Goal: Task Accomplishment & Management: Complete application form

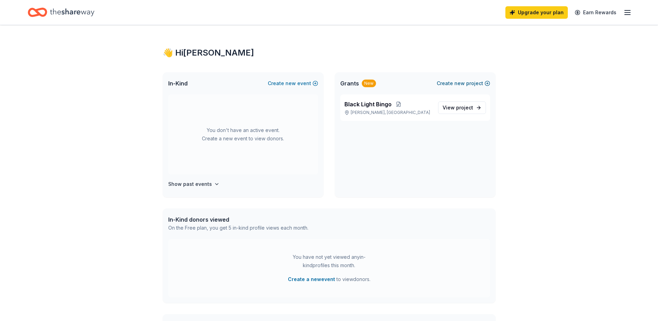
click at [453, 85] on button "Create new project" at bounding box center [463, 83] width 53 height 8
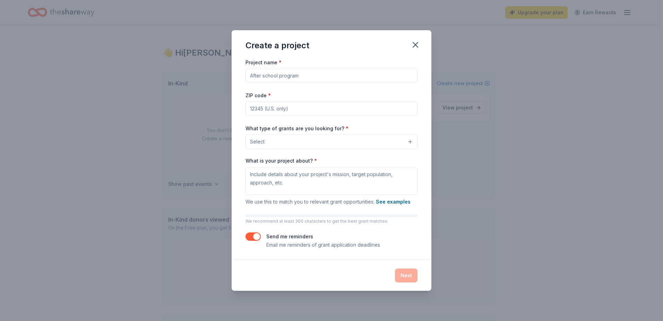
click at [295, 72] on input "Project name *" at bounding box center [332, 76] width 172 height 14
click at [422, 49] on div "Create a project" at bounding box center [332, 44] width 200 height 28
click at [416, 44] on icon "button" at bounding box center [415, 44] width 5 height 5
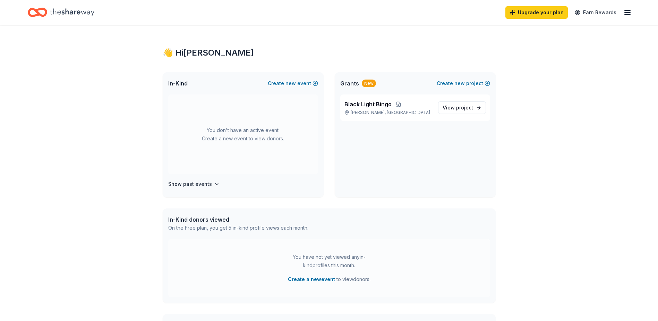
click at [181, 85] on span "In-Kind" at bounding box center [177, 83] width 19 height 8
click at [190, 185] on h4 "Show past events" at bounding box center [190, 184] width 44 height 8
click at [626, 13] on icon "button" at bounding box center [627, 12] width 8 height 8
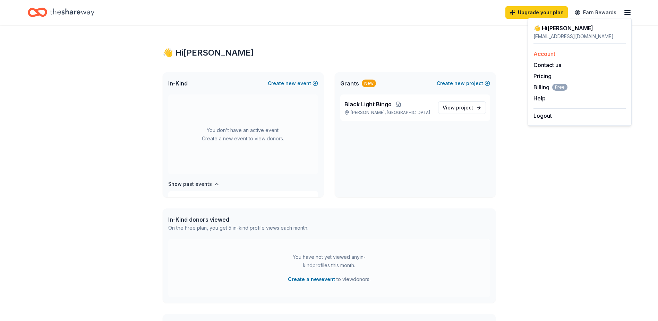
click at [550, 53] on link "Account" at bounding box center [545, 53] width 22 height 7
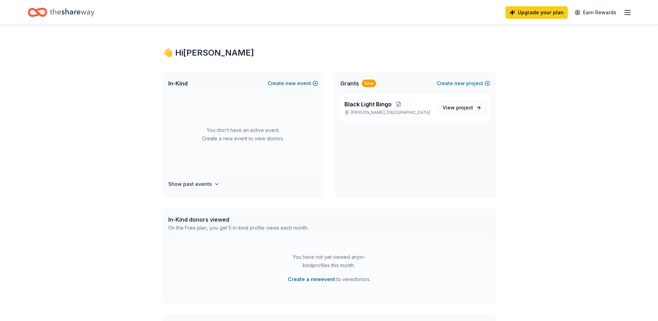
click at [297, 85] on button "Create new event" at bounding box center [293, 83] width 50 height 8
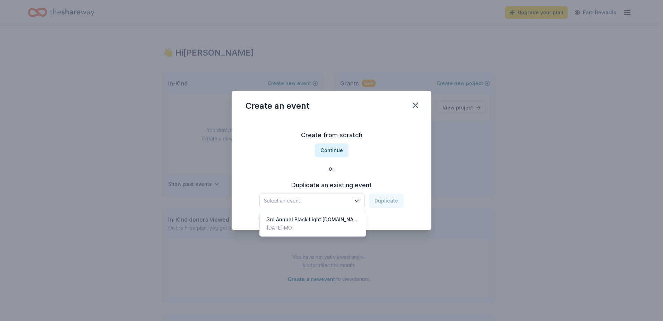
click at [358, 201] on icon "button" at bounding box center [356, 201] width 3 height 2
click at [335, 218] on div "3rd Annual Black Light [DOMAIN_NAME]" at bounding box center [313, 219] width 92 height 8
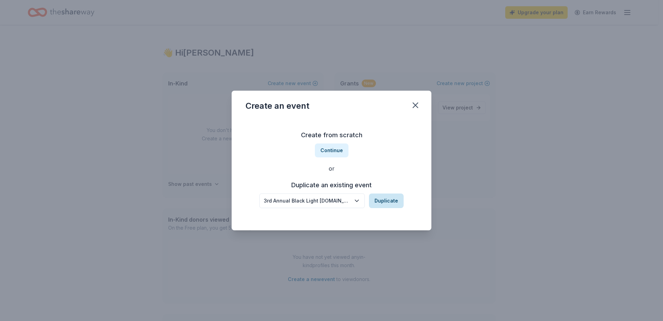
click at [386, 198] on button "Duplicate" at bounding box center [386, 200] width 35 height 15
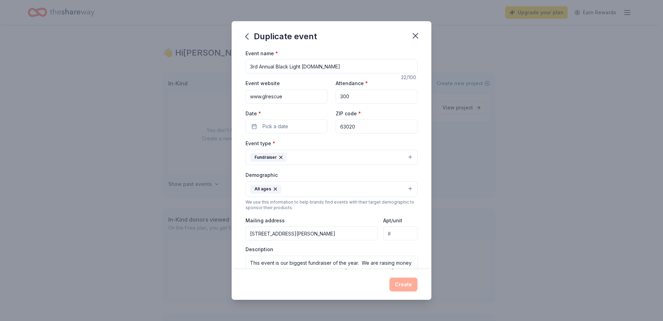
drag, startPoint x: 258, startPoint y: 67, endPoint x: 241, endPoint y: 65, distance: 17.1
click at [241, 65] on div "Event name * 3rd Annual Black Light Bingo.com 32 /100 Event website www.glrescu…" at bounding box center [332, 159] width 200 height 220
type input "4th Annual Black Light [DOMAIN_NAME]"
click at [353, 128] on input "63020" at bounding box center [377, 126] width 82 height 14
click at [290, 126] on button "Pick a date" at bounding box center [287, 126] width 82 height 14
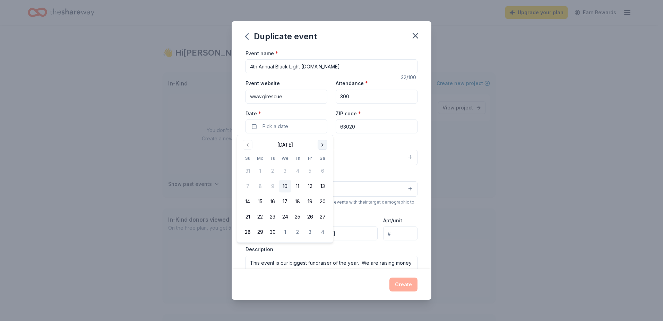
click at [324, 144] on button "Go to next month" at bounding box center [323, 145] width 10 height 10
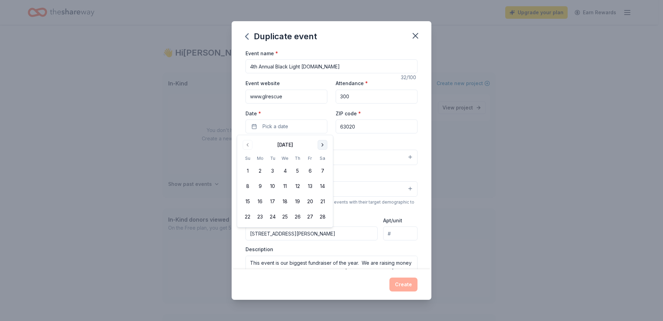
click at [324, 144] on button "Go to next month" at bounding box center [323, 145] width 10 height 10
click at [324, 216] on button "25" at bounding box center [322, 216] width 12 height 12
click at [402, 286] on button "Create" at bounding box center [404, 284] width 28 height 14
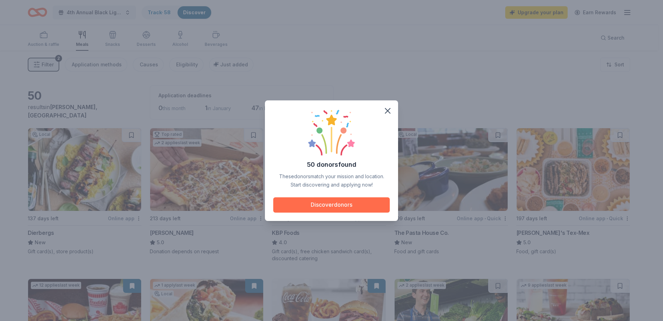
click at [339, 204] on button "Discover donors" at bounding box center [331, 204] width 117 height 15
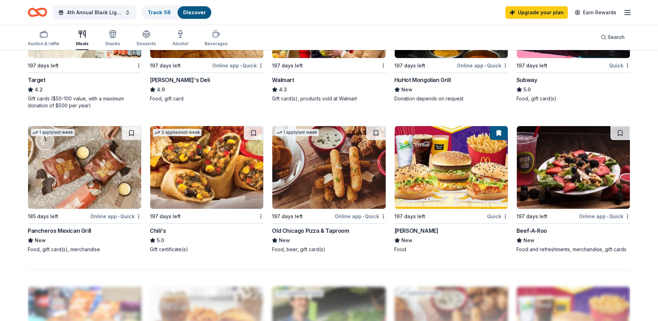
scroll to position [451, 0]
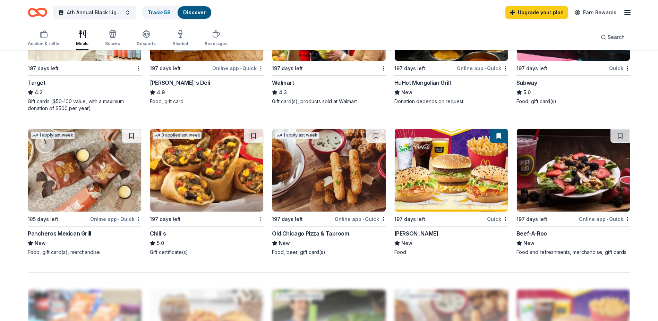
click at [496, 216] on div "Quick" at bounding box center [497, 218] width 21 height 9
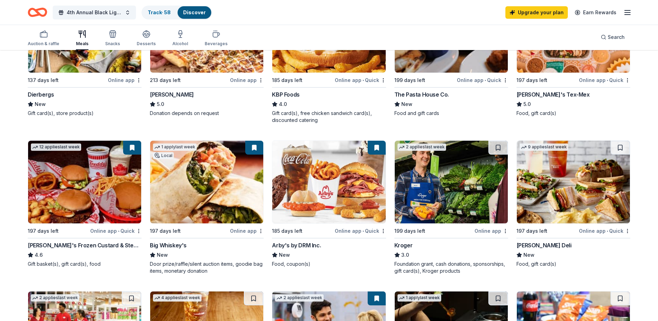
scroll to position [139, 0]
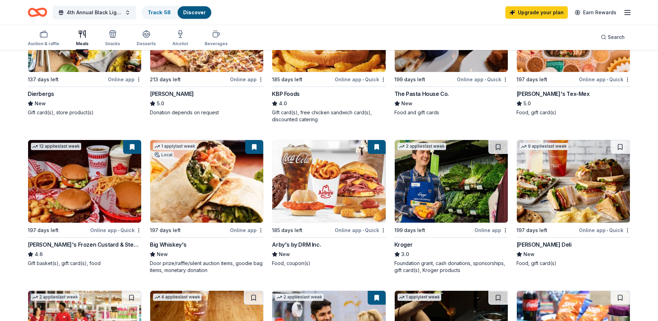
click at [494, 79] on div "Online app • Quick" at bounding box center [482, 79] width 51 height 9
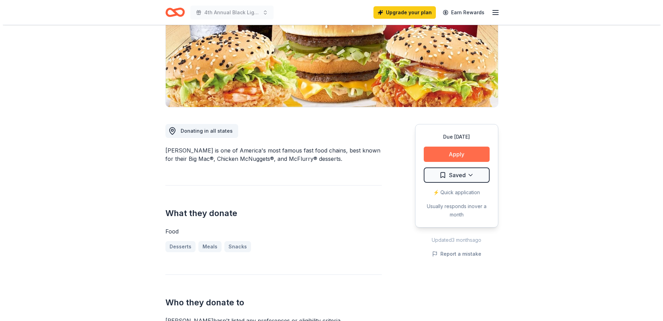
scroll to position [104, 0]
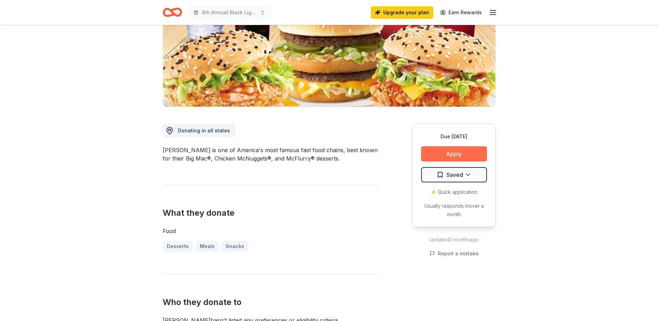
click at [439, 153] on button "Apply" at bounding box center [454, 153] width 66 height 15
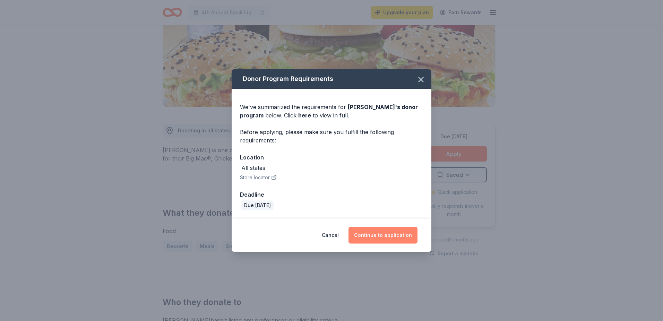
click at [376, 232] on button "Continue to application" at bounding box center [383, 235] width 69 height 17
